Goal: Information Seeking & Learning: Check status

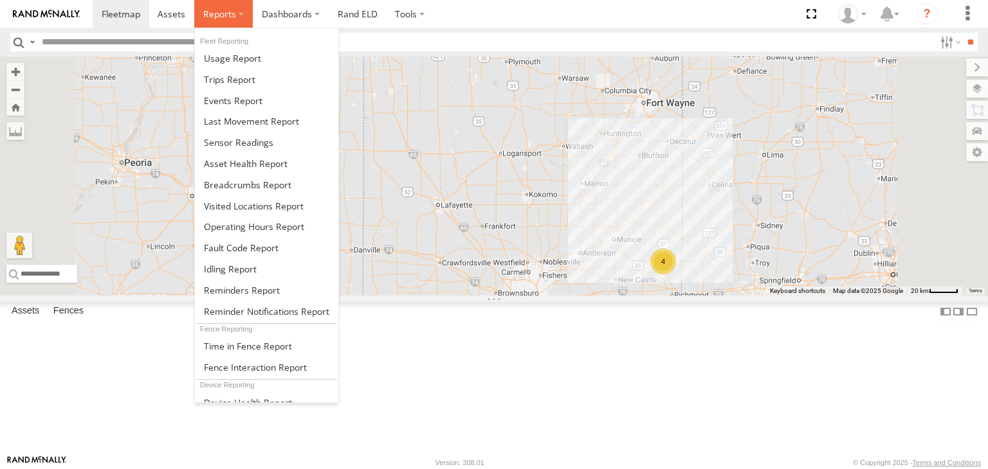
click at [228, 19] on span at bounding box center [219, 14] width 33 height 12
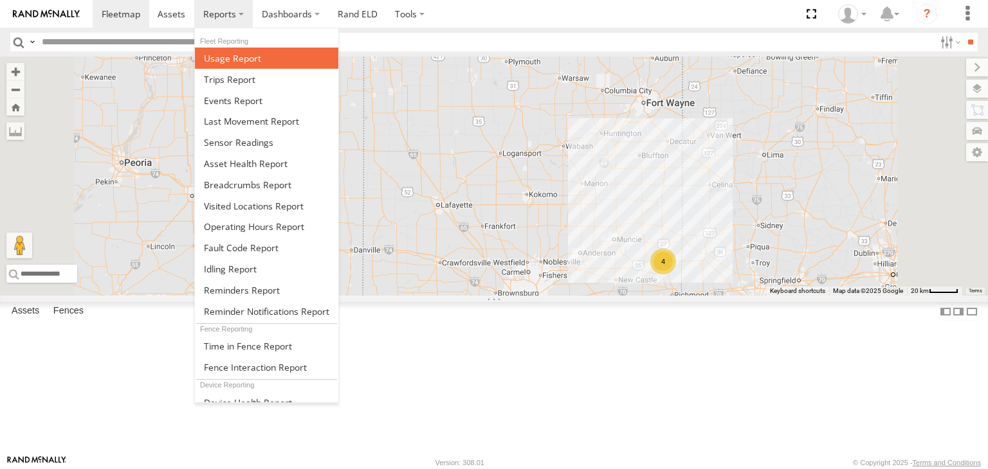
click at [252, 63] on span at bounding box center [232, 58] width 57 height 12
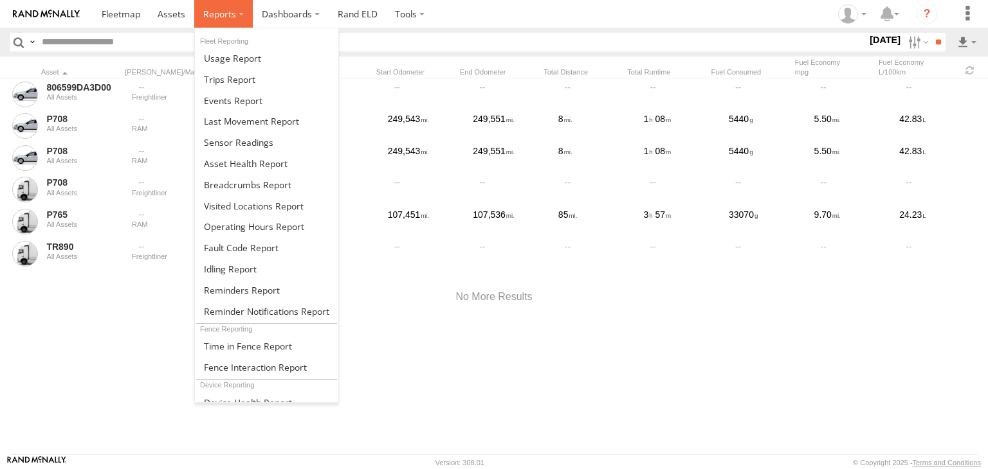
click at [226, 19] on span at bounding box center [219, 14] width 33 height 12
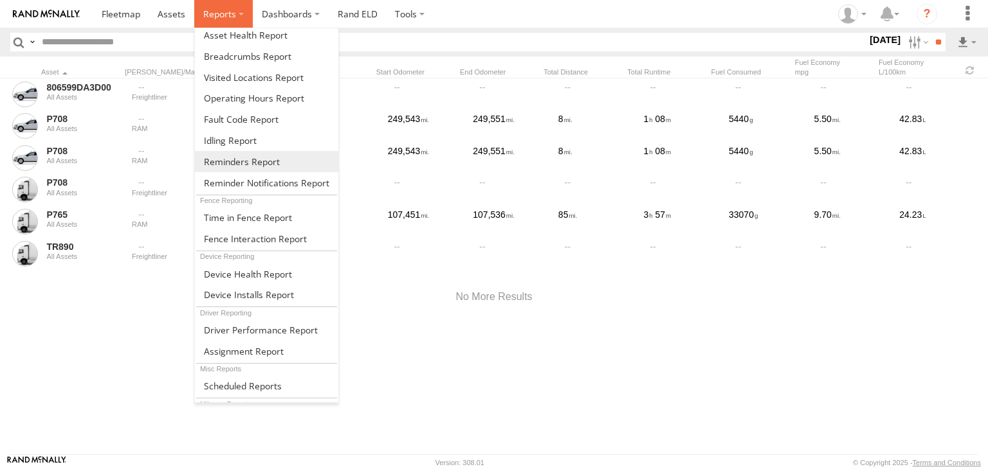
scroll to position [170, 0]
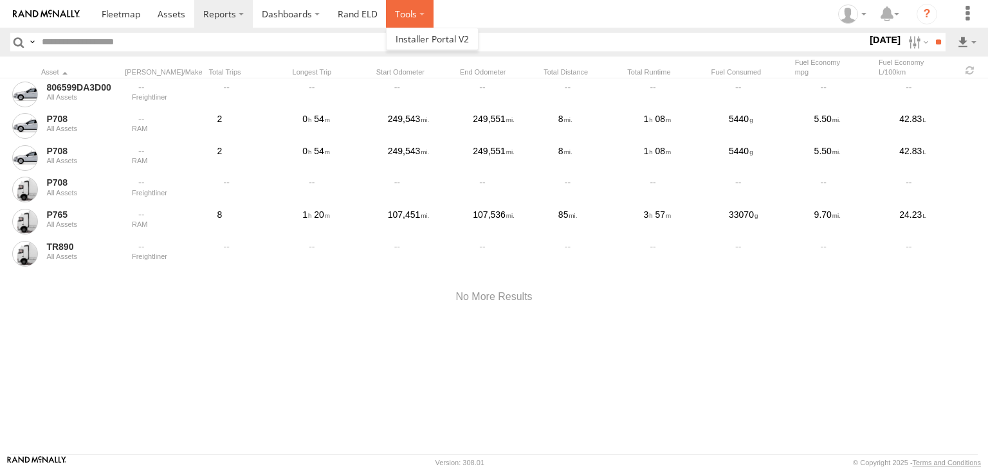
click at [407, 14] on label at bounding box center [410, 14] width 48 height 28
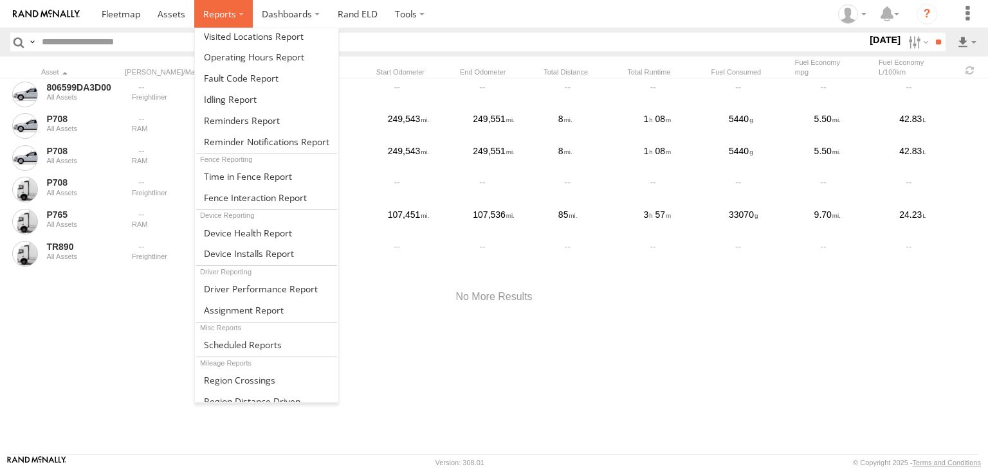
click at [234, 16] on span at bounding box center [219, 14] width 33 height 12
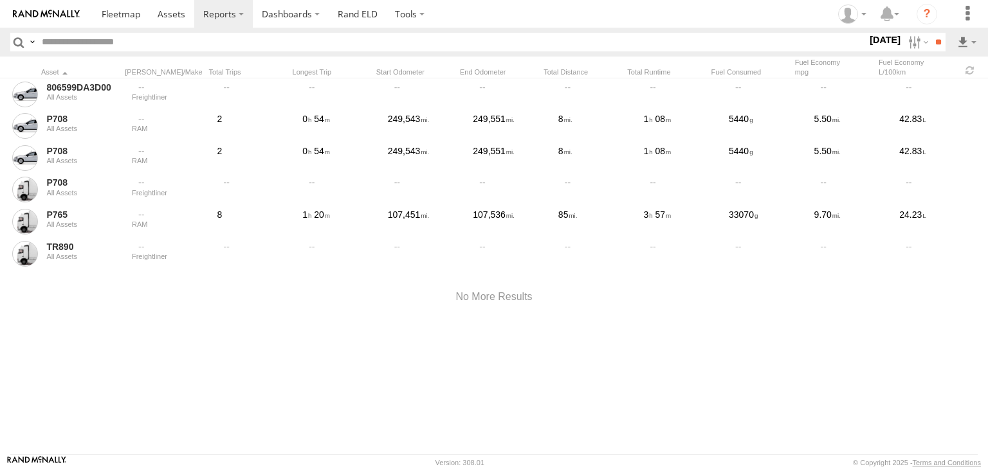
click at [136, 318] on div at bounding box center [494, 297] width 988 height 55
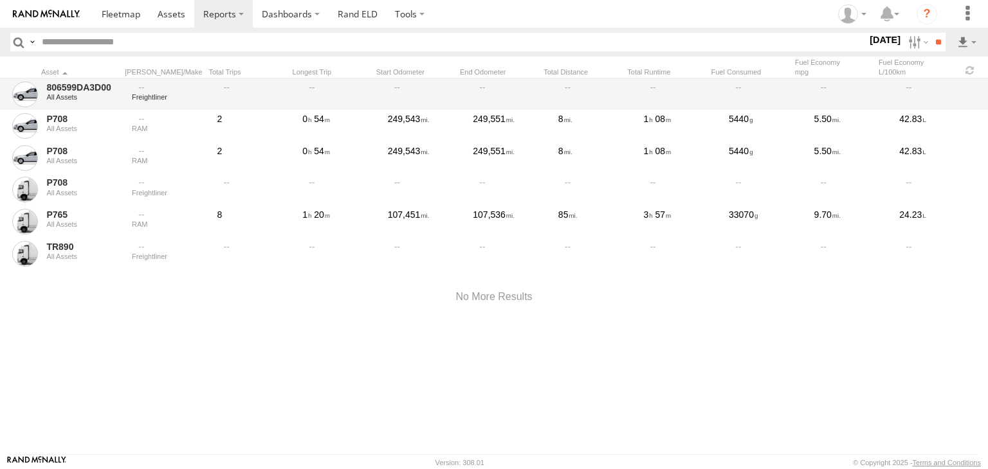
click at [195, 104] on div "Freightliner" at bounding box center [170, 95] width 80 height 30
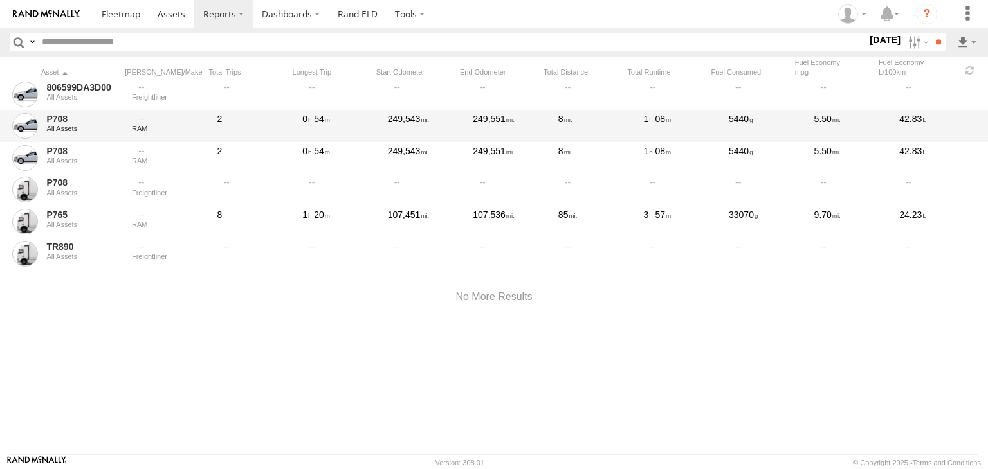
click at [194, 115] on div at bounding box center [170, 119] width 77 height 12
click at [59, 116] on link "P708" at bounding box center [84, 119] width 77 height 12
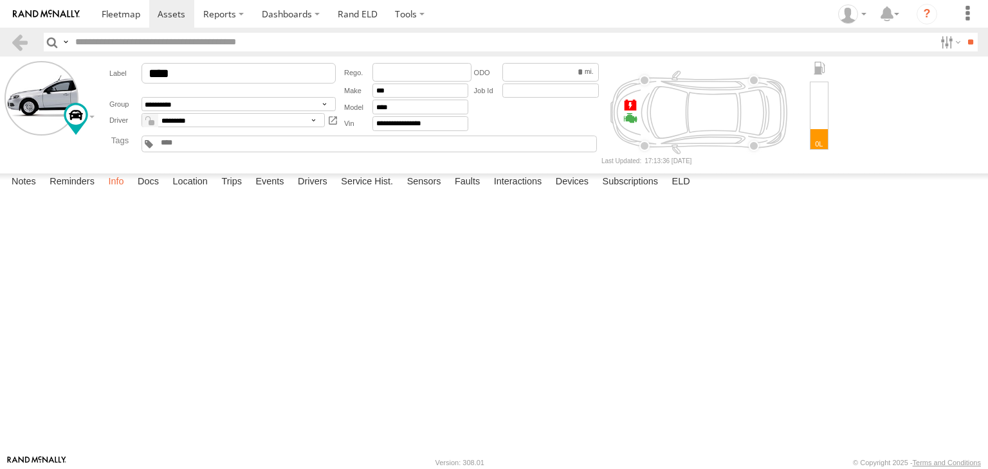
click at [126, 192] on label "Info" at bounding box center [116, 183] width 28 height 18
click at [152, 192] on label "Docs" at bounding box center [148, 183] width 34 height 18
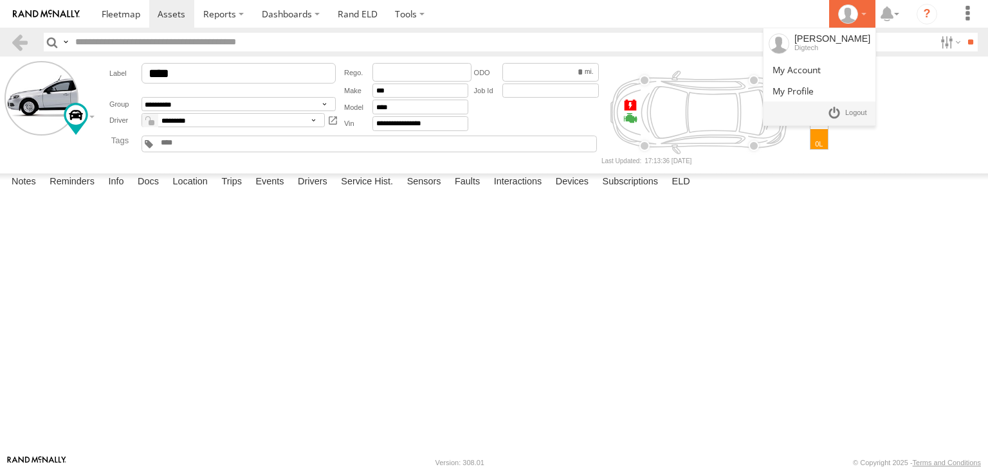
click at [864, 13] on div at bounding box center [851, 14] width 37 height 19
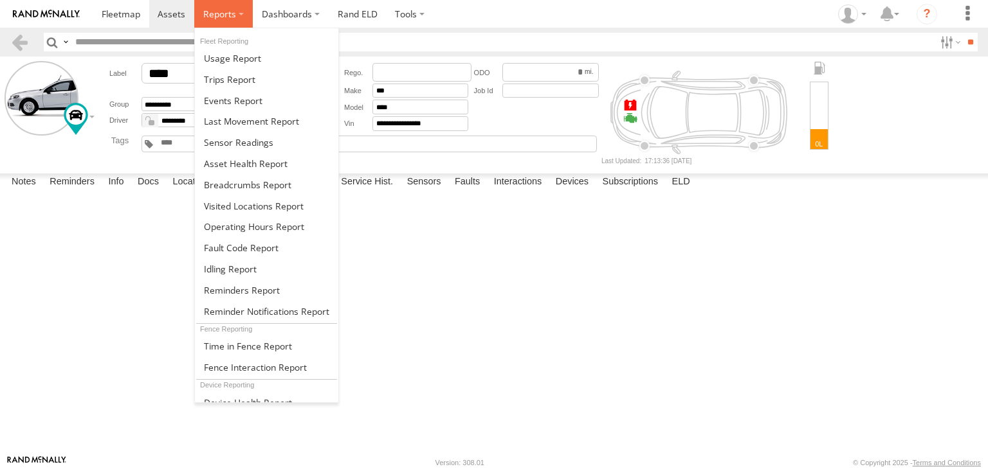
click at [237, 14] on label at bounding box center [223, 14] width 59 height 28
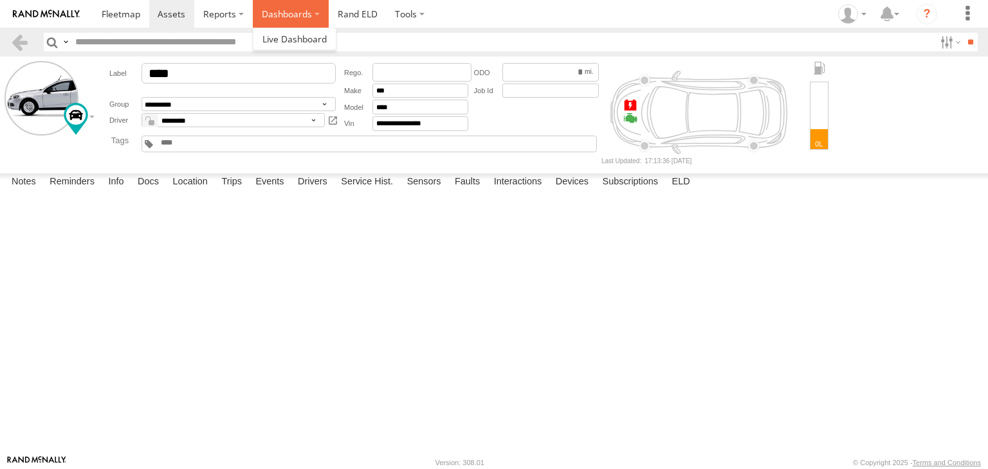
click at [285, 14] on label "Dashboards" at bounding box center [291, 14] width 76 height 28
click at [308, 42] on span at bounding box center [294, 39] width 64 height 12
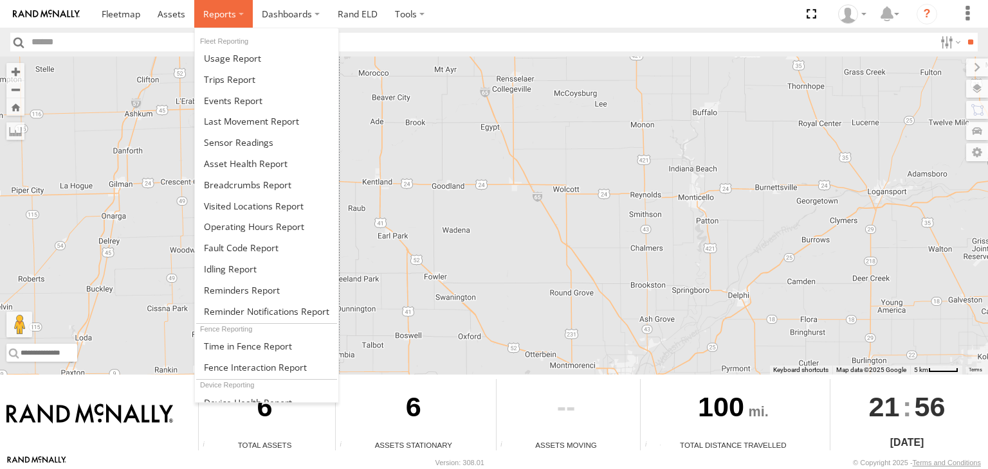
click at [248, 13] on label at bounding box center [223, 14] width 59 height 28
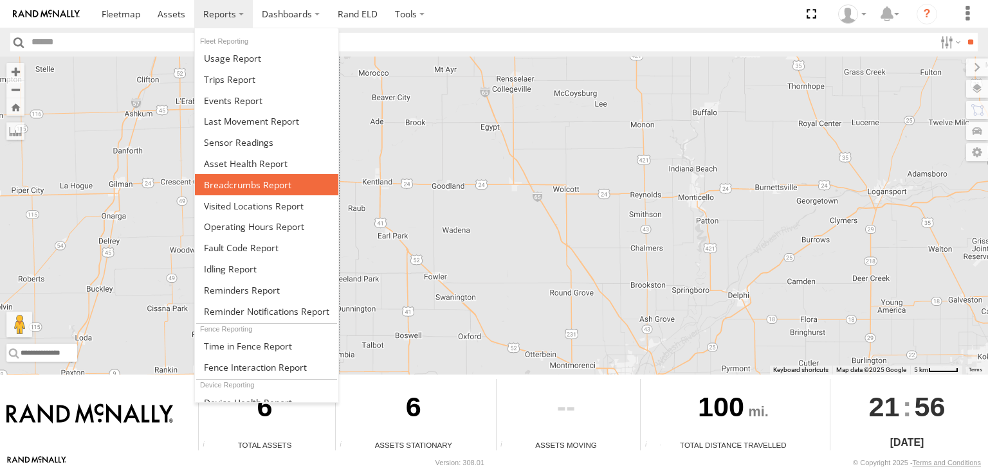
click at [255, 186] on span at bounding box center [247, 185] width 87 height 12
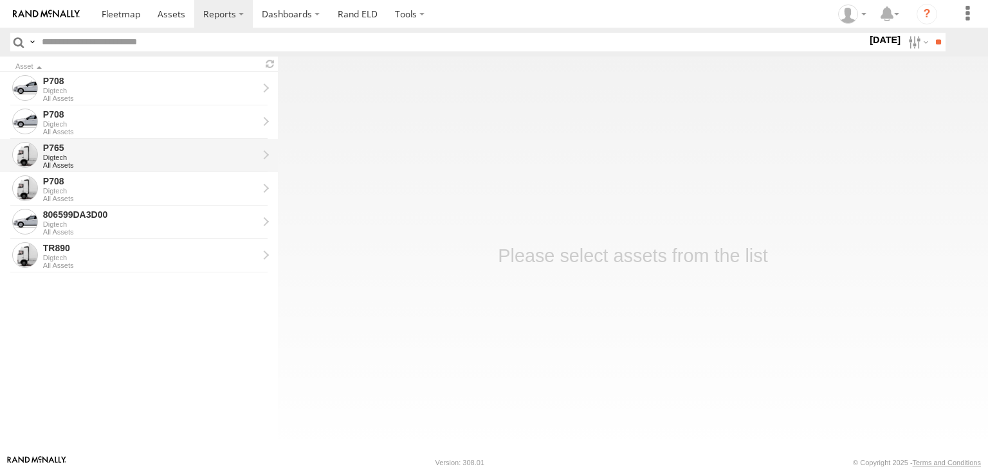
click at [213, 167] on div "All Assets" at bounding box center [150, 165] width 215 height 8
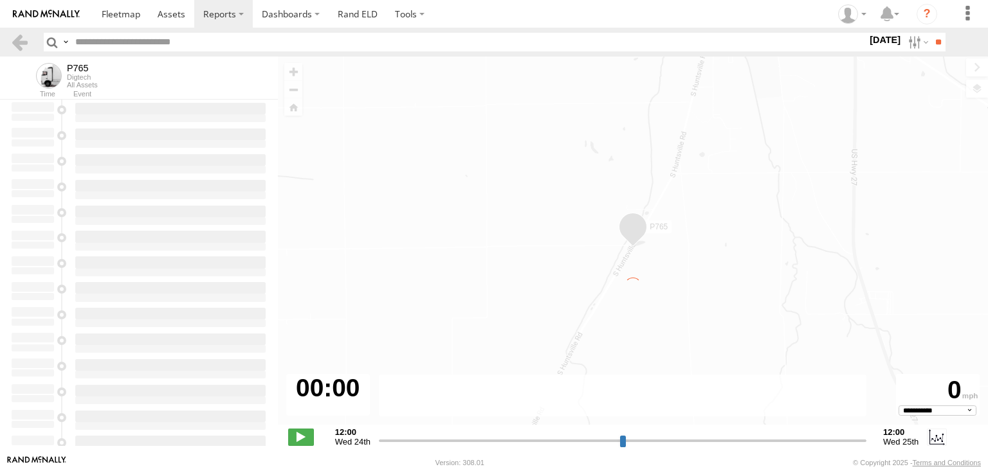
type input "**********"
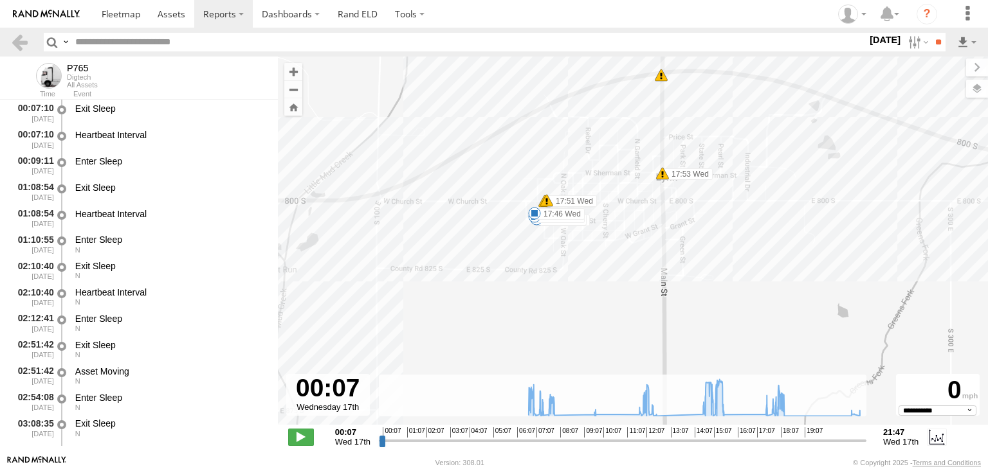
drag, startPoint x: 585, startPoint y: 331, endPoint x: 561, endPoint y: 168, distance: 164.5
click at [561, 168] on div "P765 06:39 Wed 06:40 Wed 08:00 Wed 09:39 Wed 09:39 Wed 09:43 Wed 11:41 Wed 11:4…" at bounding box center [633, 248] width 710 height 382
click at [543, 204] on span at bounding box center [546, 200] width 13 height 13
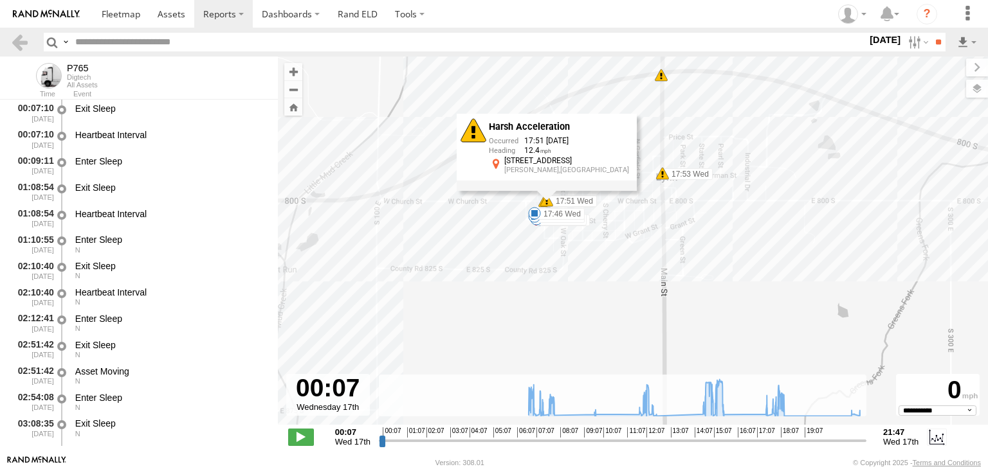
click at [543, 191] on div "Harsh Acceleration 17:51 09/17/2025 12.4 610 W Church St Lynn,IN" at bounding box center [546, 152] width 180 height 77
click at [22, 40] on link at bounding box center [19, 42] width 19 height 19
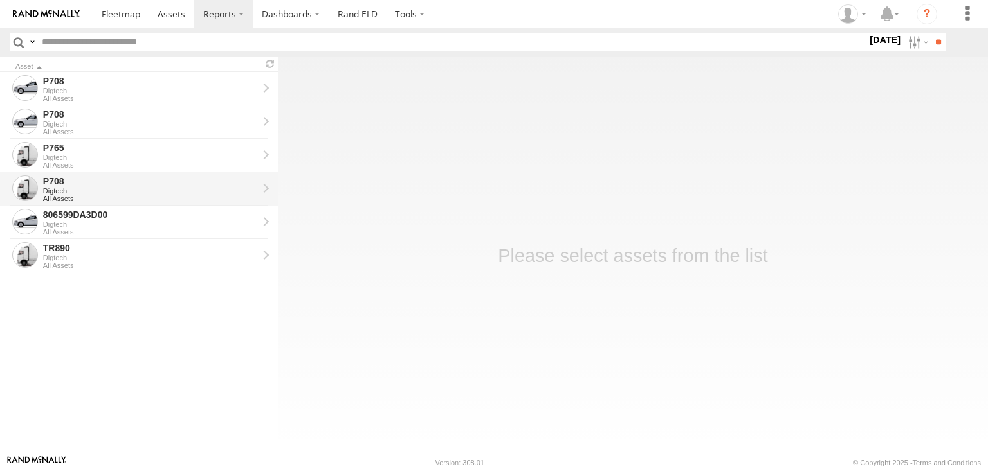
click at [175, 191] on div "Digtech" at bounding box center [150, 191] width 215 height 8
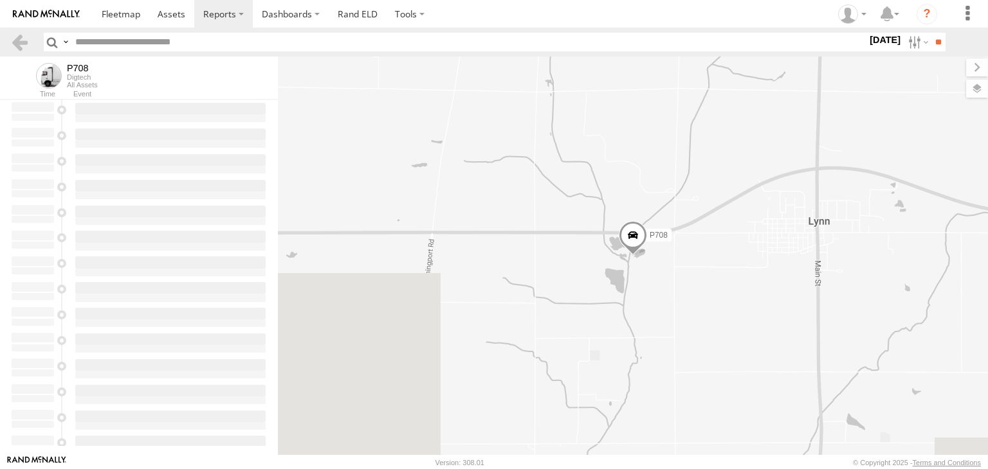
type input "**********"
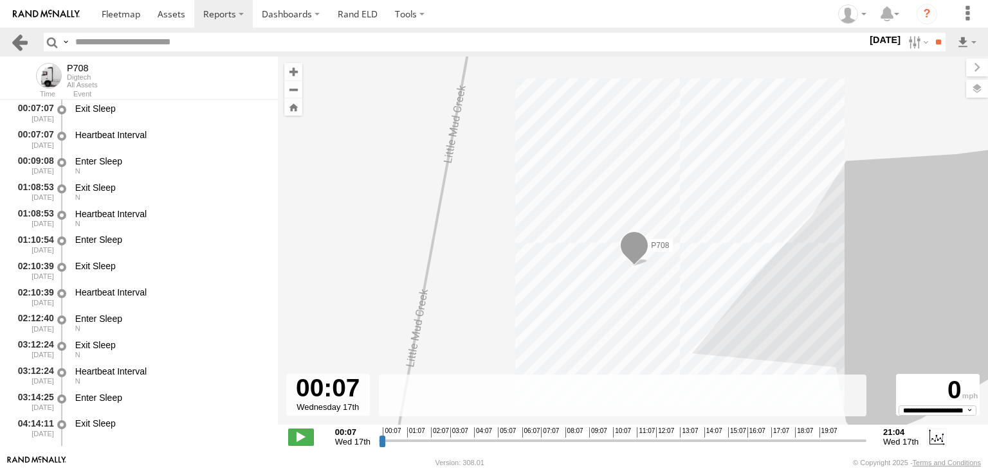
click at [27, 45] on link at bounding box center [19, 42] width 19 height 19
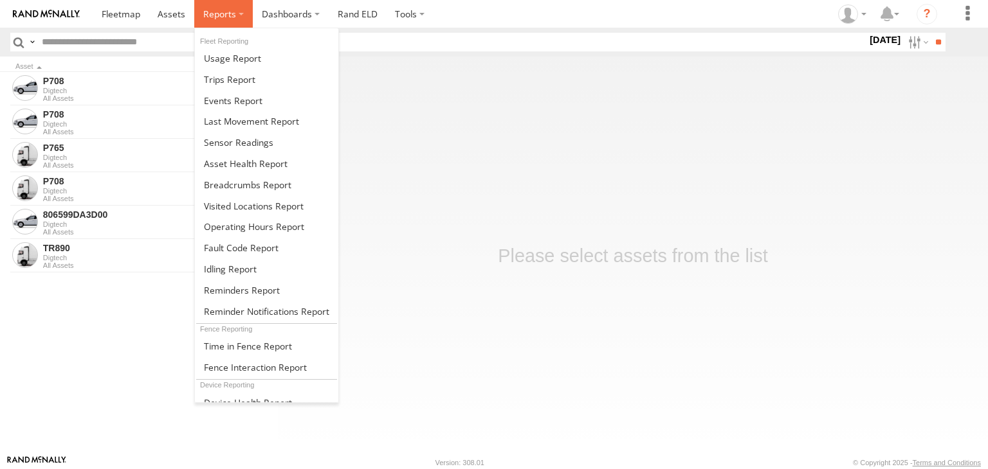
click at [213, 18] on span at bounding box center [219, 14] width 33 height 12
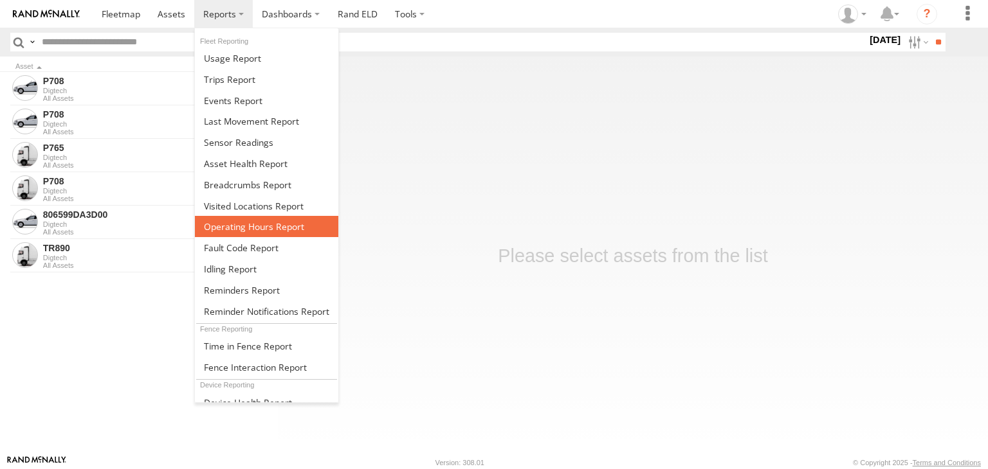
click at [278, 228] on span at bounding box center [254, 227] width 100 height 12
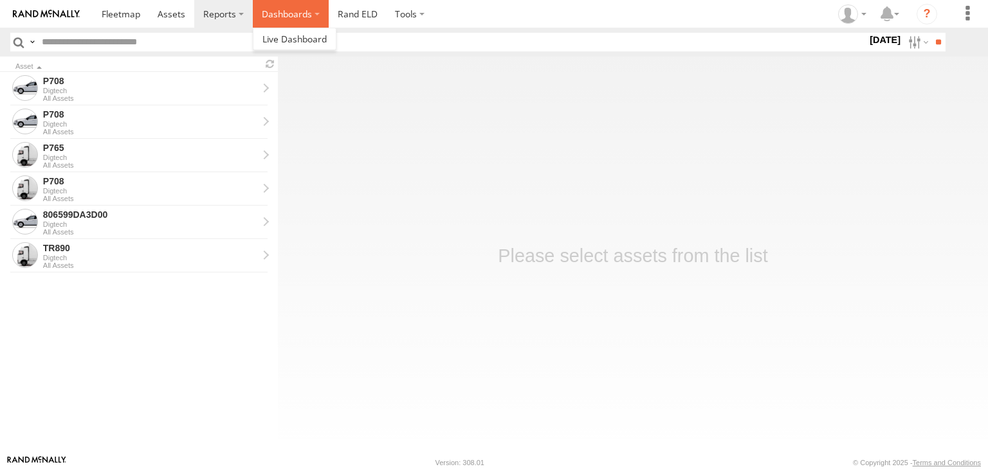
click at [305, 19] on label "Dashboards" at bounding box center [291, 14] width 76 height 28
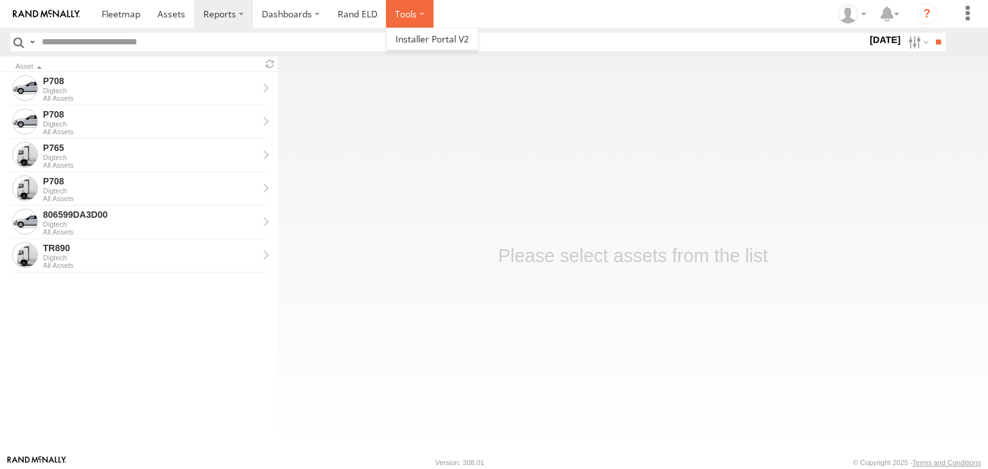
click at [393, 15] on label at bounding box center [410, 14] width 48 height 28
click at [401, 35] on span at bounding box center [431, 39] width 73 height 12
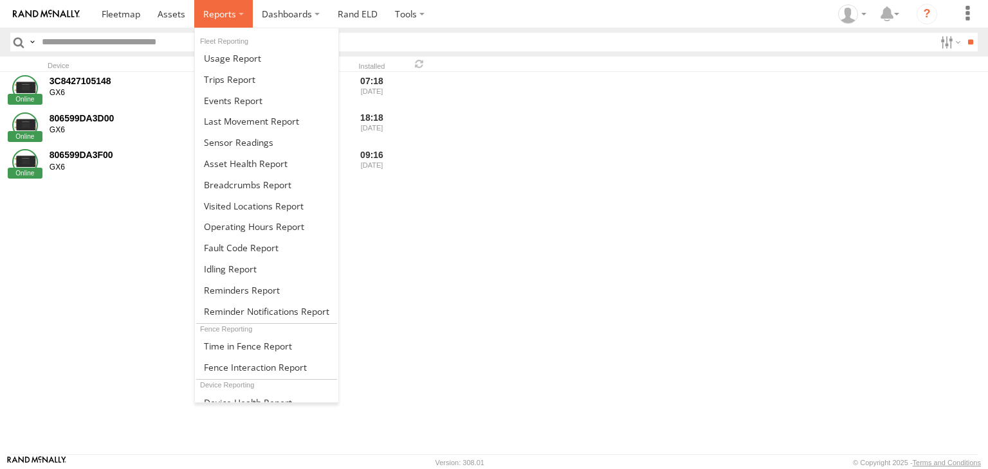
click at [217, 16] on span at bounding box center [219, 14] width 33 height 12
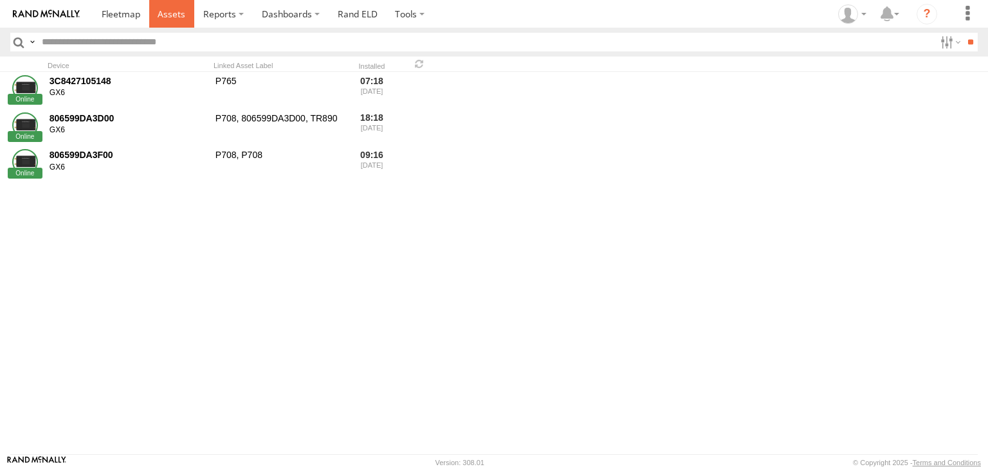
click at [161, 10] on span at bounding box center [172, 14] width 28 height 12
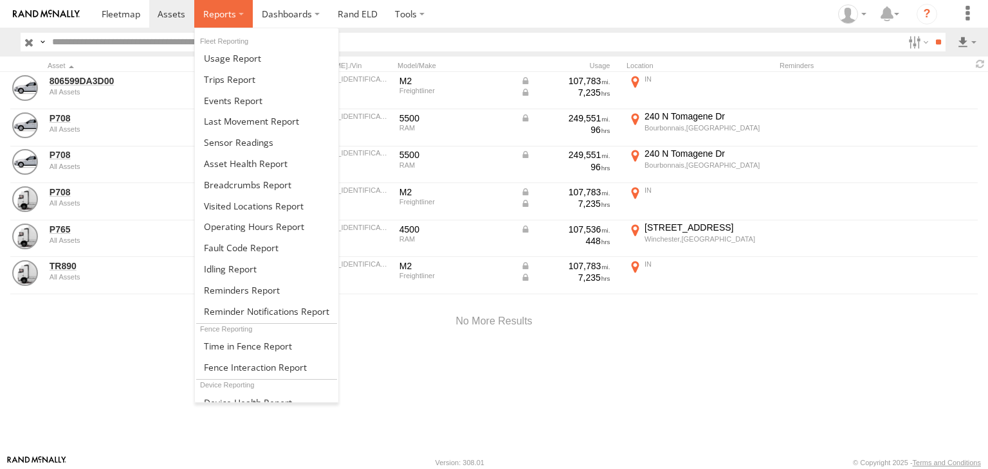
click at [232, 23] on label at bounding box center [223, 14] width 59 height 28
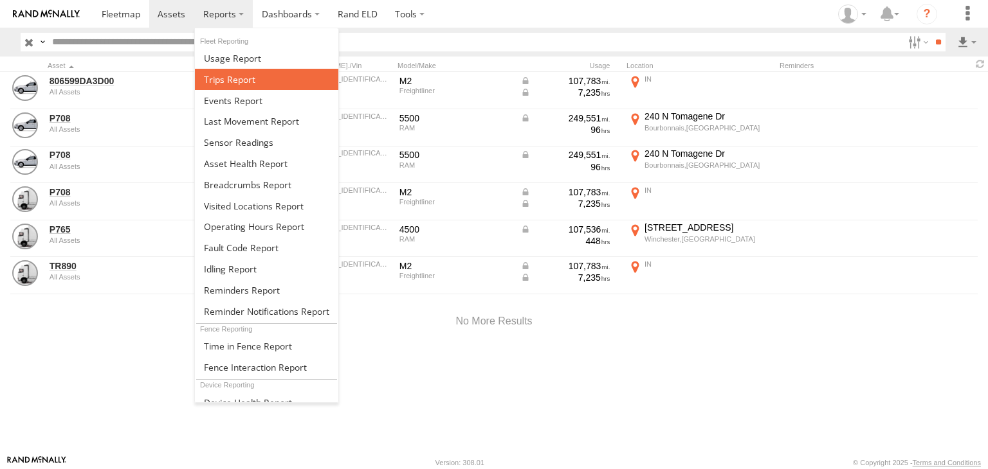
click at [239, 84] on link at bounding box center [266, 79] width 143 height 21
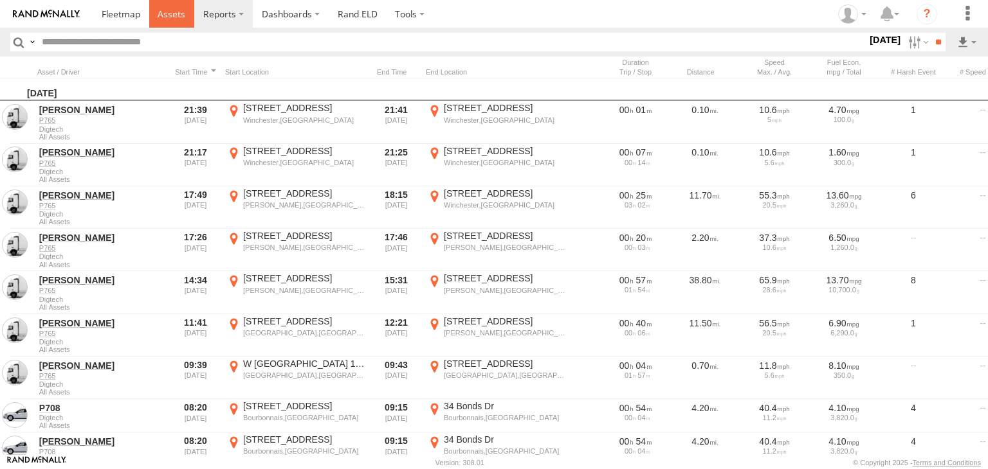
click at [170, 14] on span at bounding box center [172, 14] width 28 height 12
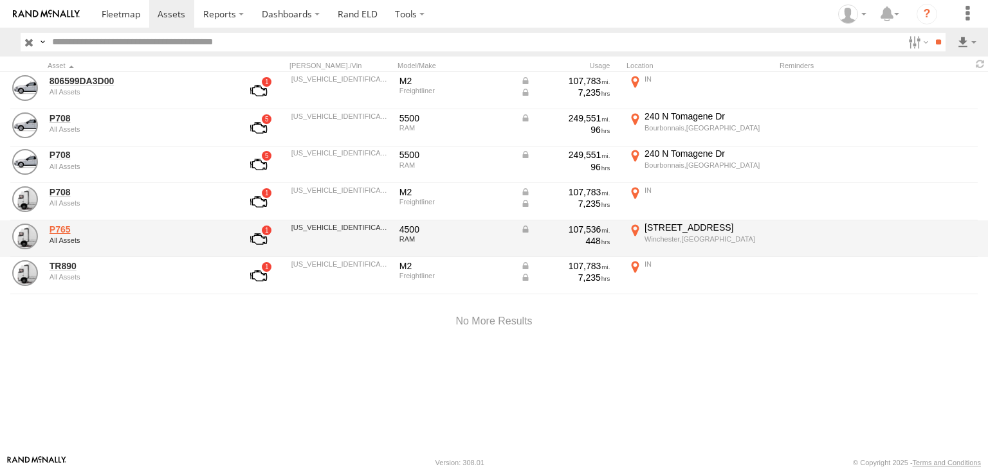
click at [60, 224] on link "P765" at bounding box center [138, 230] width 176 height 12
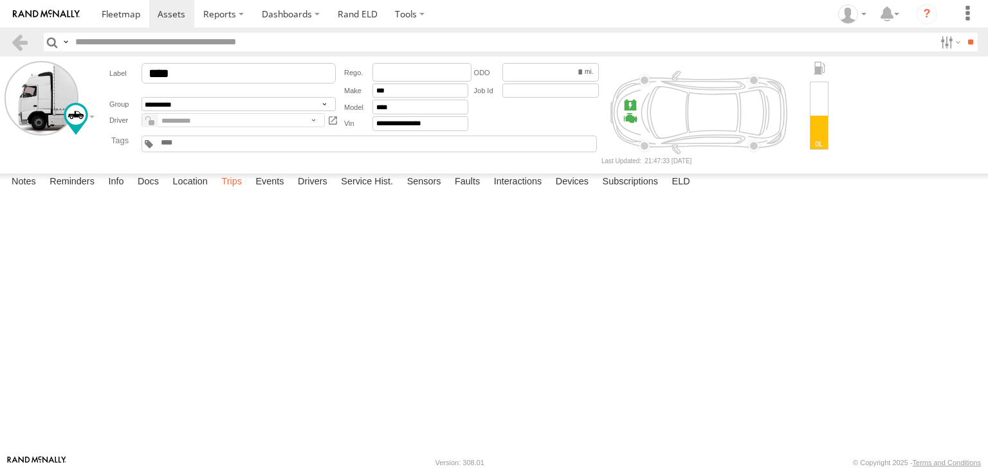
click at [233, 192] on label "Trips" at bounding box center [231, 183] width 33 height 18
click at [0, 0] on div "Start Time" at bounding box center [0, 0] width 0 height 0
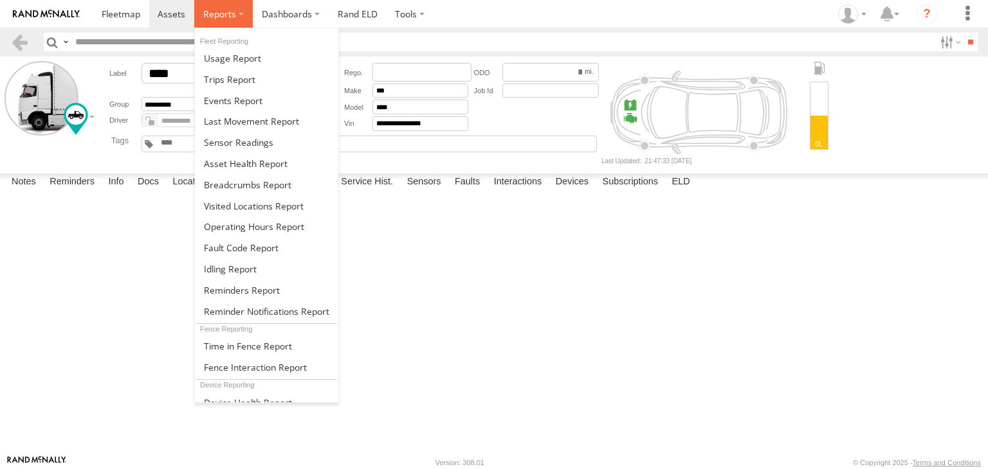
click at [226, 11] on span at bounding box center [219, 14] width 33 height 12
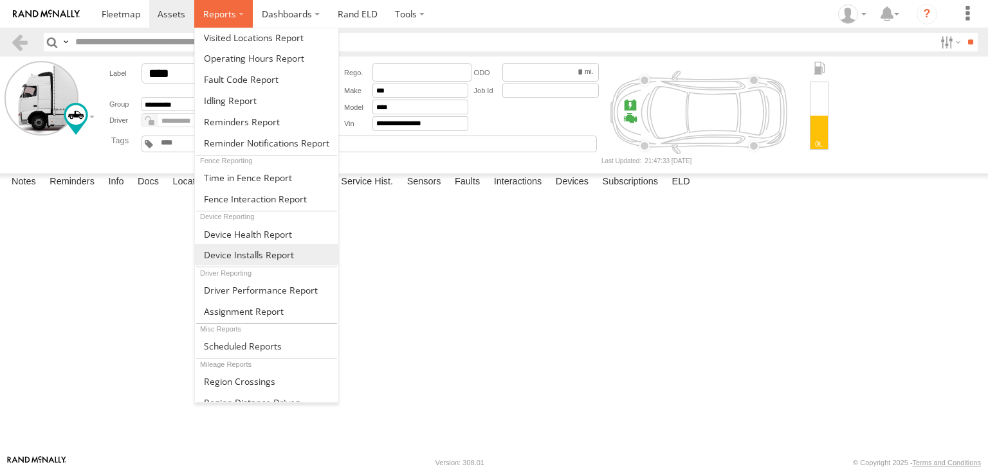
scroll to position [170, 0]
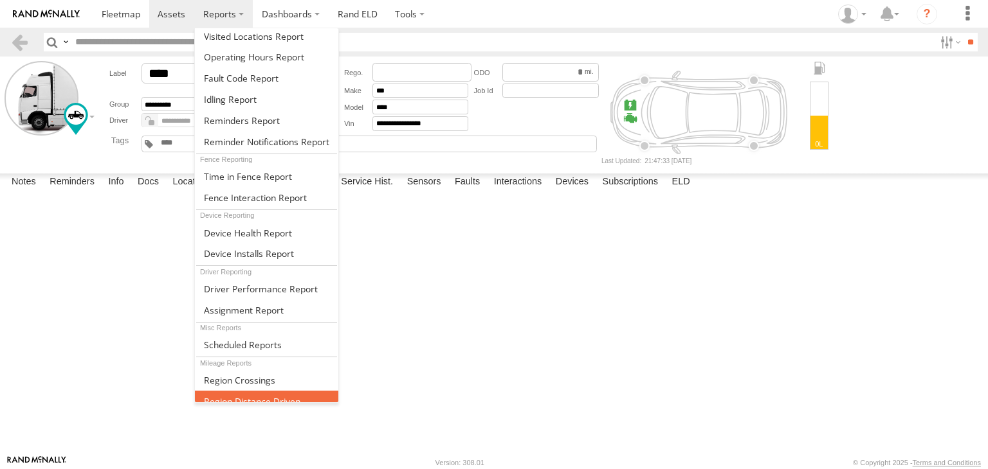
click at [272, 395] on span at bounding box center [252, 401] width 96 height 12
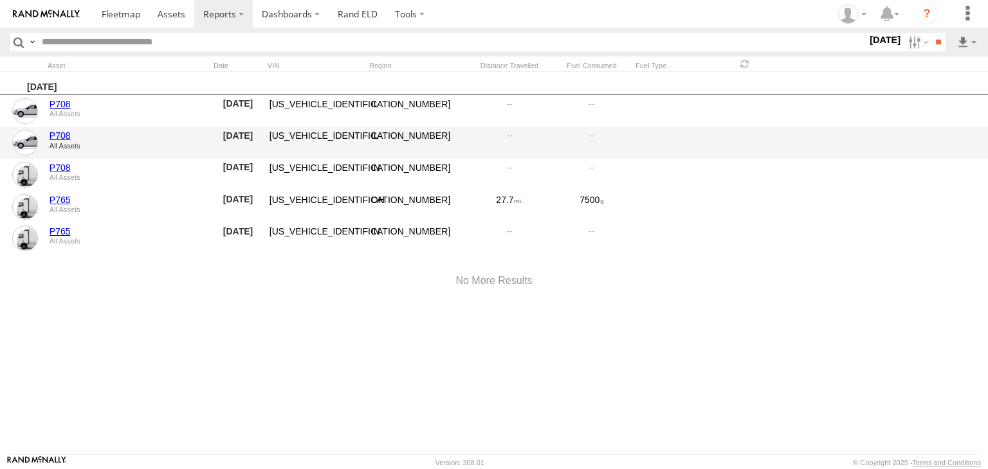
click at [65, 132] on link "P708" at bounding box center [128, 136] width 157 height 12
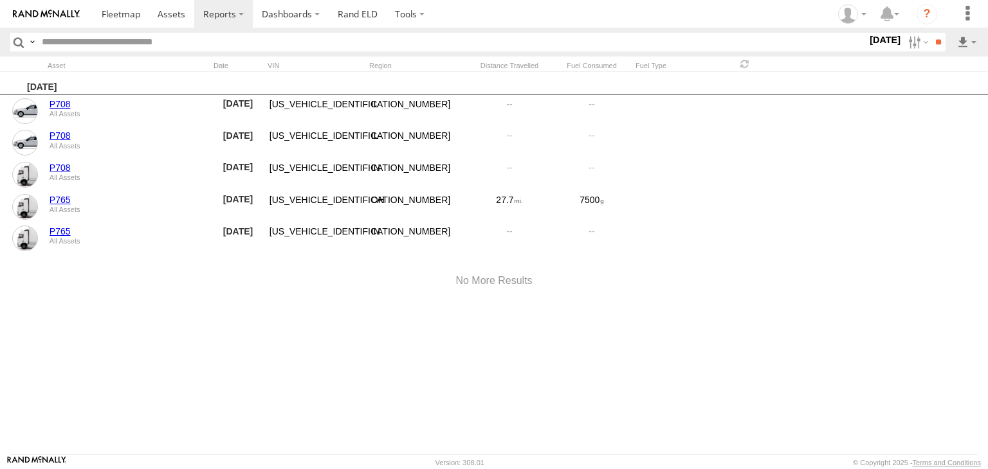
click at [891, 41] on label "[DATE]" at bounding box center [885, 40] width 36 height 14
click at [0, 0] on label at bounding box center [0, 0] width 0 height 0
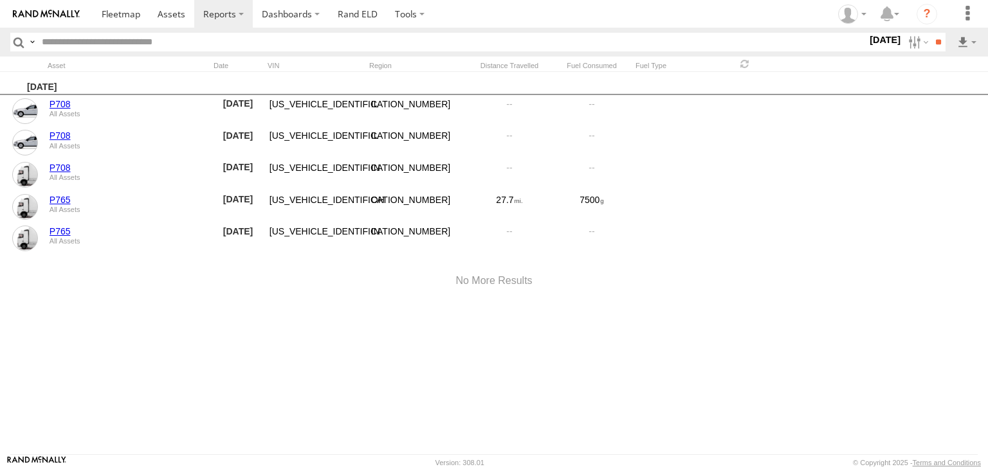
click at [0, 0] on div "S M T W T F S" at bounding box center [0, 0] width 0 height 0
click at [0, 0] on label at bounding box center [0, 0] width 0 height 0
click at [828, 51] on div at bounding box center [828, 42] width 0 height 19
click at [930, 47] on input "**" at bounding box center [937, 42] width 15 height 19
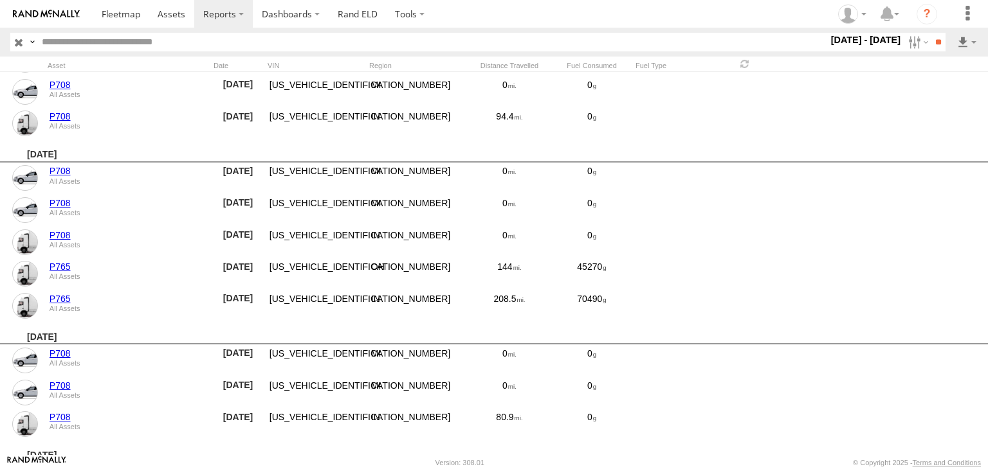
scroll to position [34655, 0]
